Goal: Task Accomplishment & Management: Manage account settings

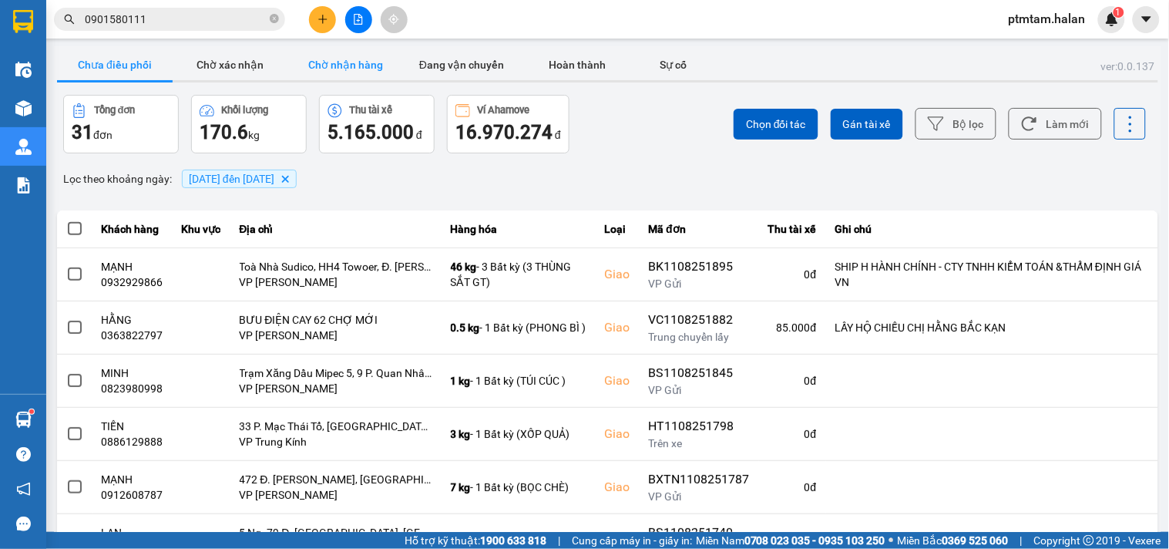
click at [337, 70] on button "Chờ nhận hàng" at bounding box center [346, 64] width 116 height 31
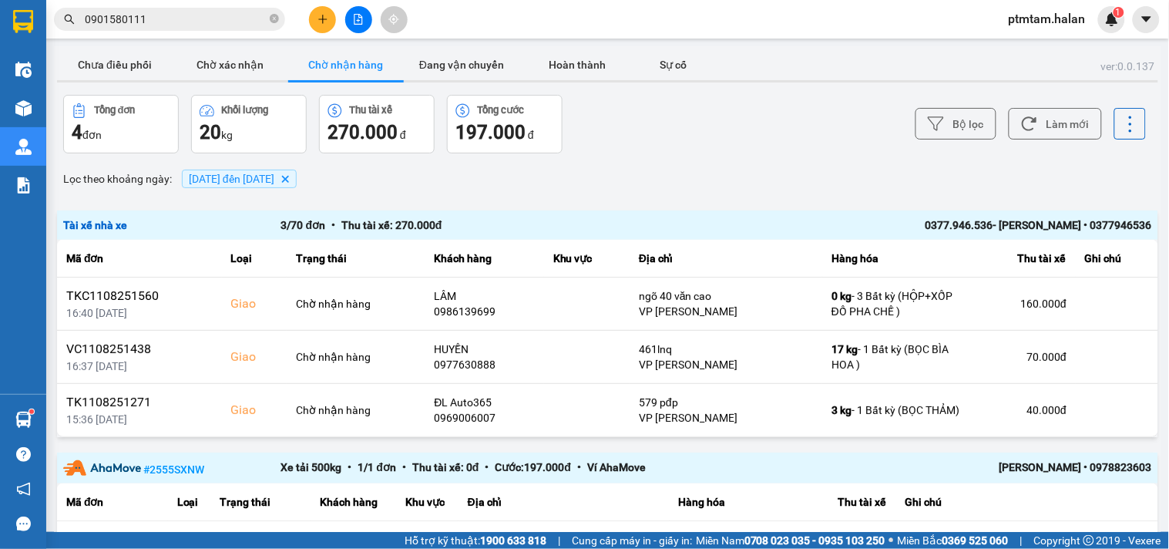
scroll to position [101, 0]
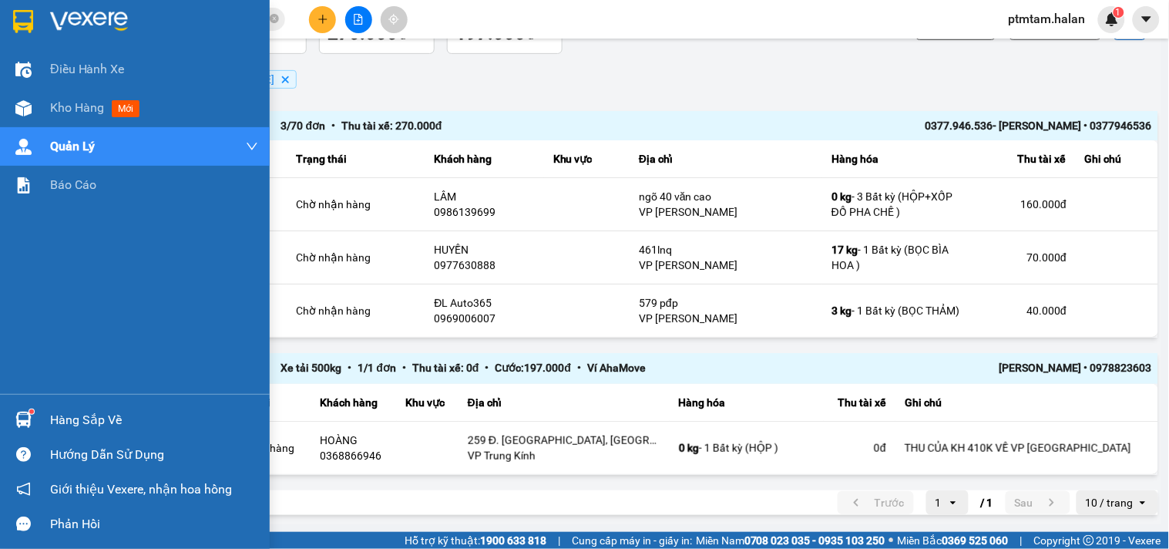
click at [0, 302] on div "Điều hành xe Kho hàng mới Quản [PERSON_NAME] lý chuyến Quản lý giao nhận mới Qu…" at bounding box center [135, 222] width 270 height 344
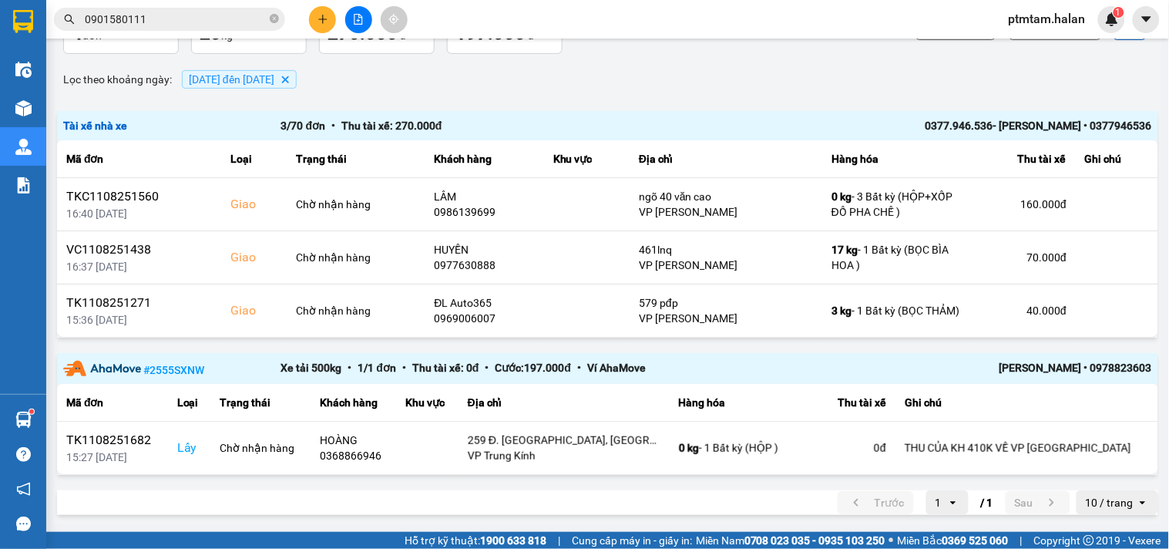
scroll to position [0, 0]
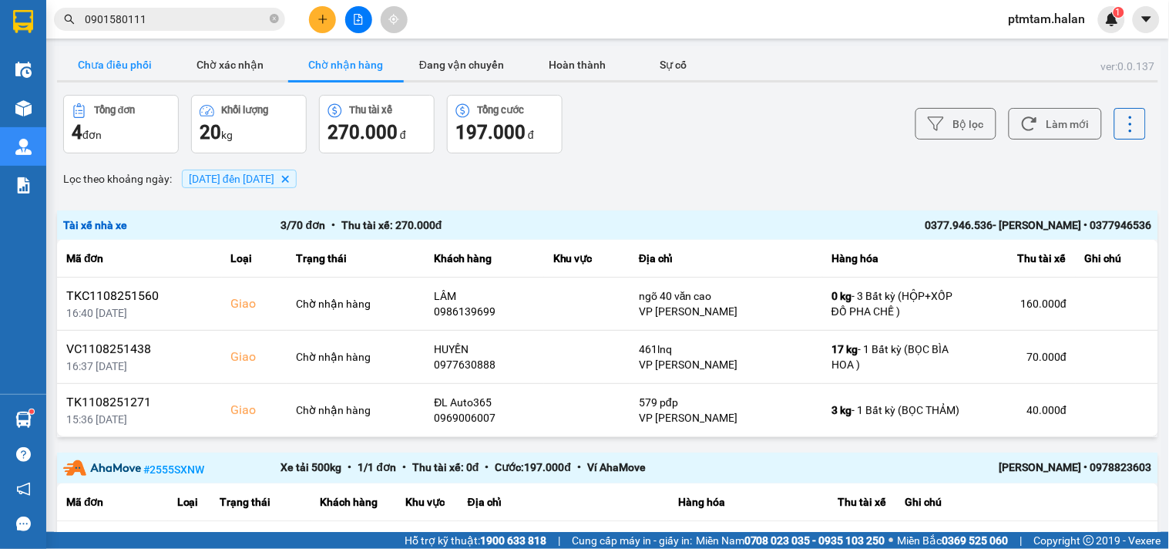
click at [121, 66] on button "Chưa điều phối" at bounding box center [115, 64] width 116 height 31
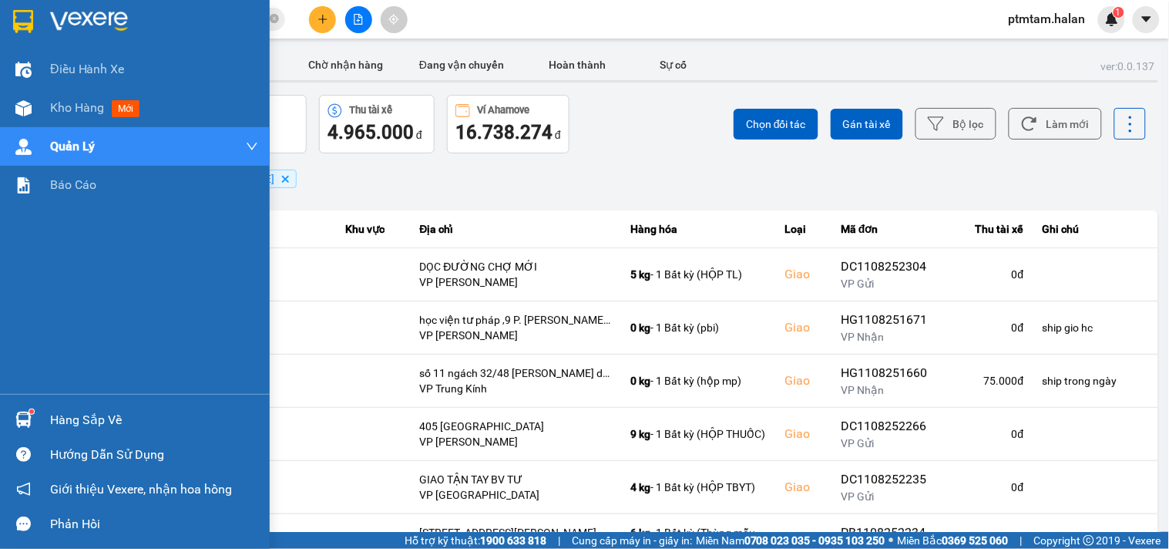
click at [0, 343] on div "Điều hành xe Kho hàng mới Quản [PERSON_NAME] lý chuyến Quản lý giao nhận mới Qu…" at bounding box center [135, 222] width 270 height 344
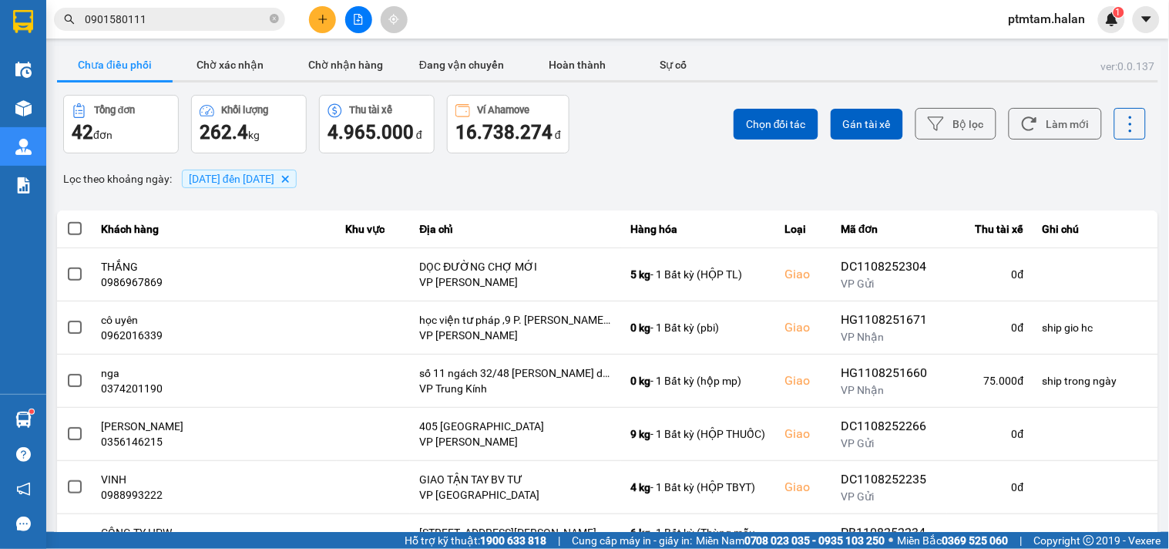
click at [656, 196] on div "ver: 0.0.137 Chưa điều phối Chờ xác nhận Chờ nhận hàng Đang vận chuyển Hoàn thà…" at bounding box center [607, 426] width 1107 height 761
click at [630, 180] on div "Lọc theo khoảng ngày : [DATE] đến [DATE] [GEOGRAPHIC_DATA]" at bounding box center [607, 179] width 1101 height 26
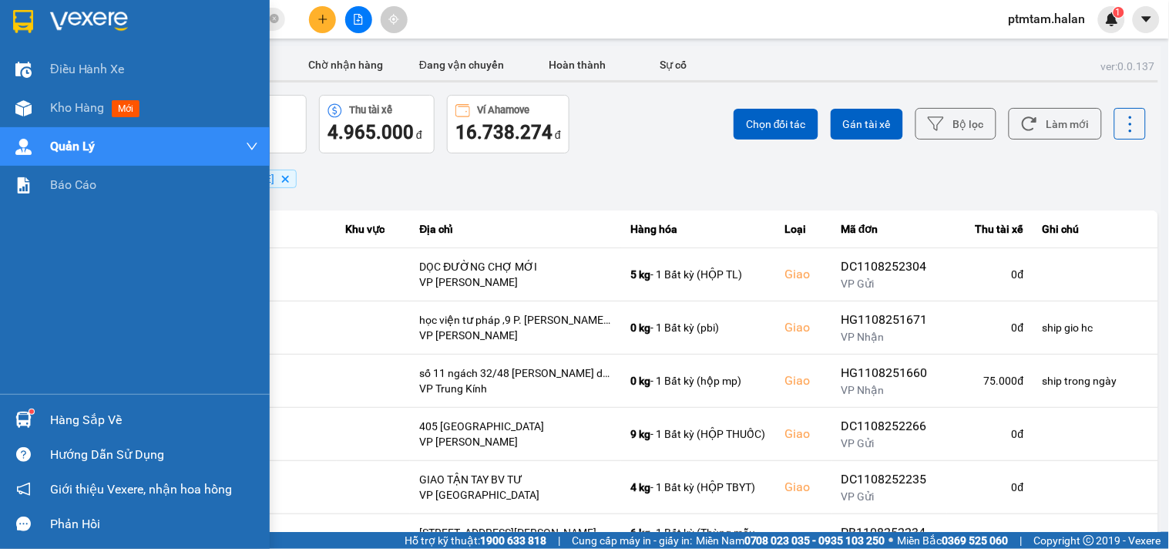
click at [0, 349] on div "Điều hành xe Kho hàng mới Quản [PERSON_NAME] lý chuyến Quản lý giao nhận mới Qu…" at bounding box center [135, 222] width 270 height 344
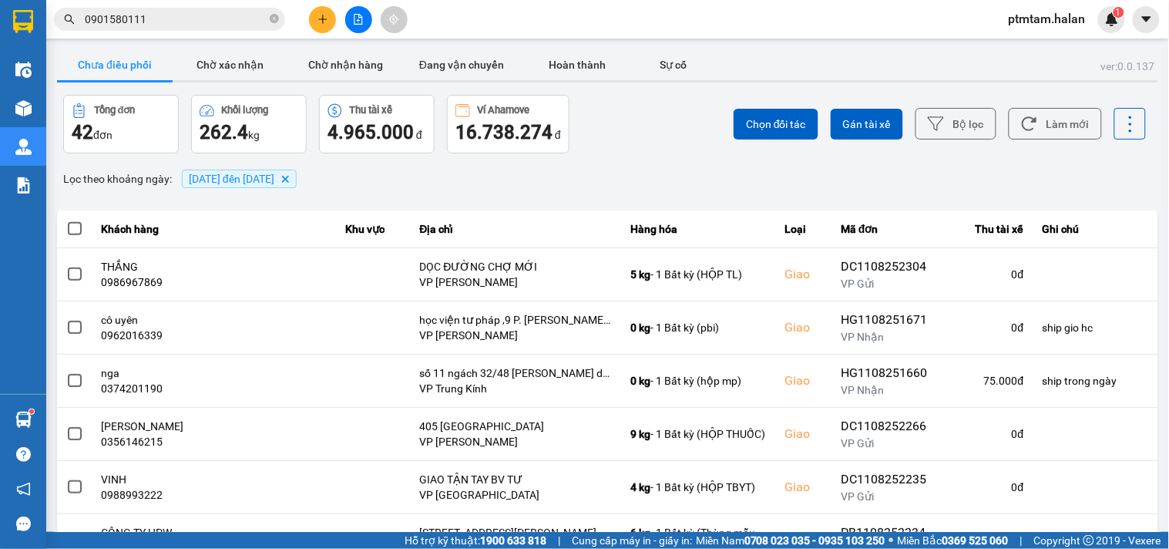
click at [669, 158] on div "ver: 0.0.137 Chưa điều phối Chờ xác nhận Chờ nhận hàng Đang vận chuyển Hoàn thà…" at bounding box center [607, 426] width 1107 height 761
